Goal: Information Seeking & Learning: Find specific page/section

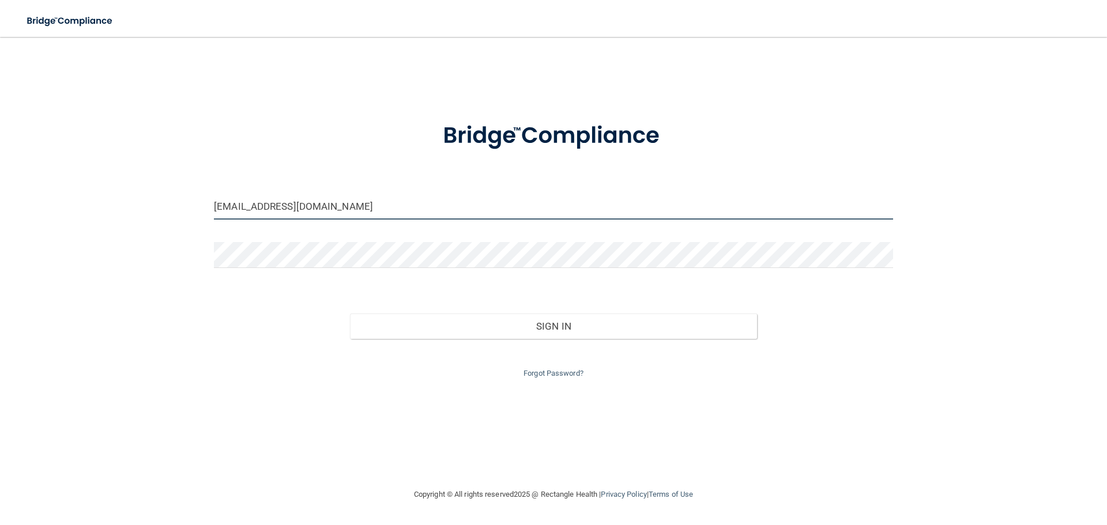
drag, startPoint x: 450, startPoint y: 206, endPoint x: 409, endPoint y: 208, distance: 41.0
click at [409, 208] on input "[EMAIL_ADDRESS][DOMAIN_NAME]" at bounding box center [553, 207] width 679 height 26
drag, startPoint x: 428, startPoint y: 208, endPoint x: 202, endPoint y: 211, distance: 225.4
click at [202, 211] on div "[EMAIL_ADDRESS][DOMAIN_NAME] Invalid email/password. You don't have permission …" at bounding box center [553, 262] width 1061 height 428
type input "[EMAIL_ADDRESS][DOMAIN_NAME]"
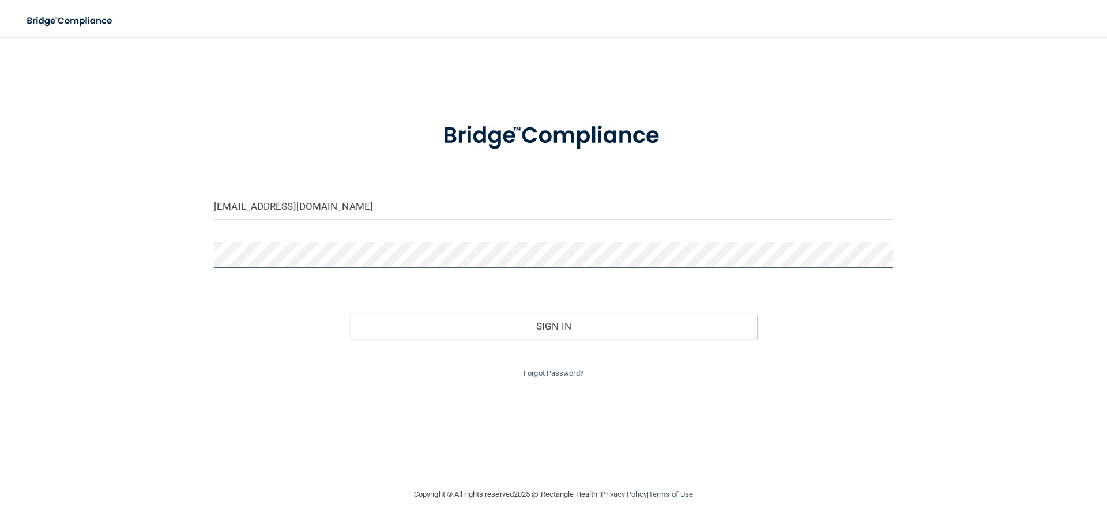
click at [172, 241] on div "[EMAIL_ADDRESS][DOMAIN_NAME] Invalid email/password. You don't have permission …" at bounding box center [553, 262] width 1061 height 428
click at [350, 314] on button "Sign In" at bounding box center [554, 326] width 408 height 25
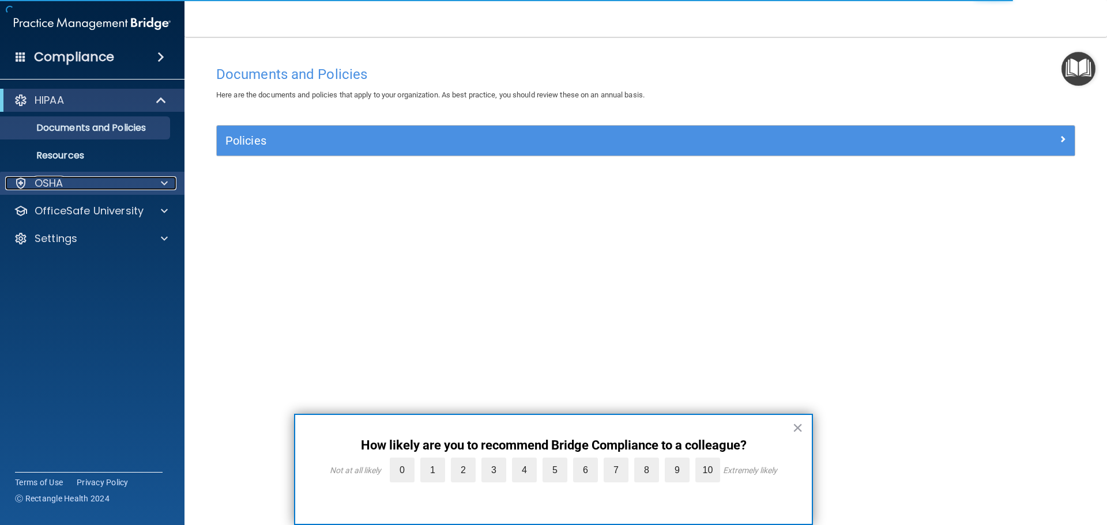
click at [145, 187] on div "OSHA" at bounding box center [76, 183] width 143 height 14
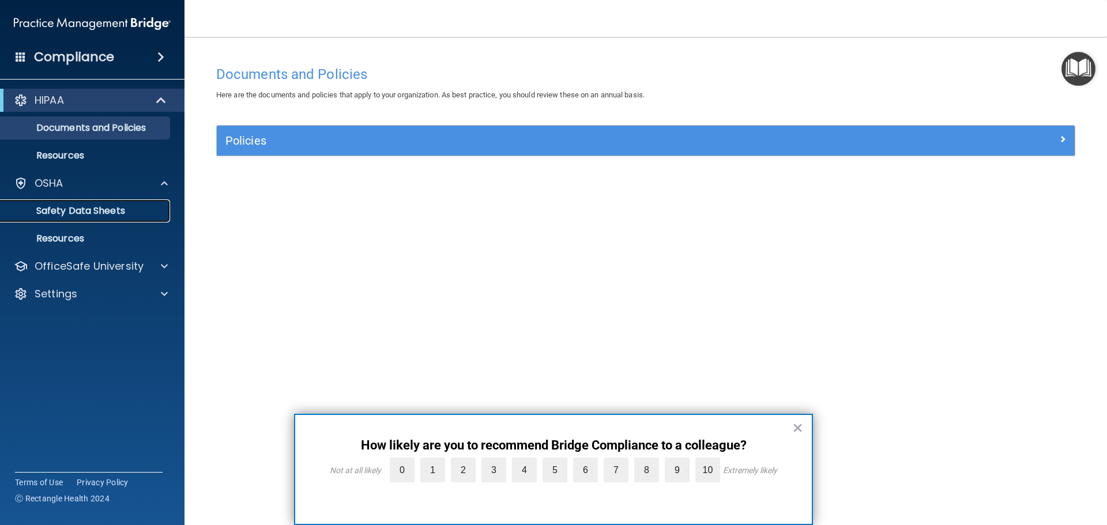
click at [77, 214] on p "Safety Data Sheets" at bounding box center [85, 211] width 157 height 12
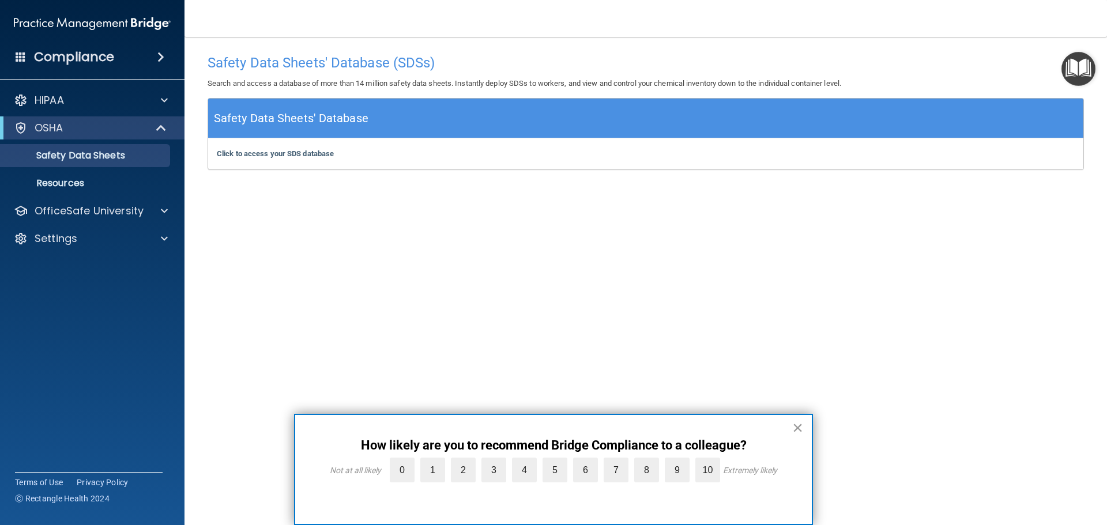
click at [797, 427] on button "×" at bounding box center [797, 428] width 11 height 18
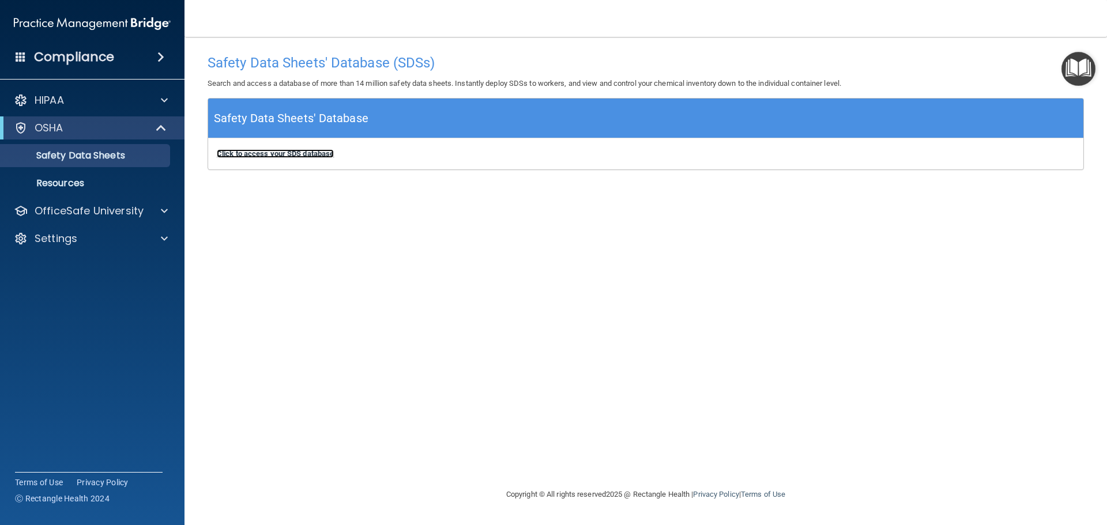
click at [302, 153] on b "Click to access your SDS database" at bounding box center [275, 153] width 117 height 9
click at [824, 244] on div "Safety Data Sheets' Database (SDSs) Search and access a database of more than 1…" at bounding box center [646, 262] width 876 height 428
